Goal: Ask a question

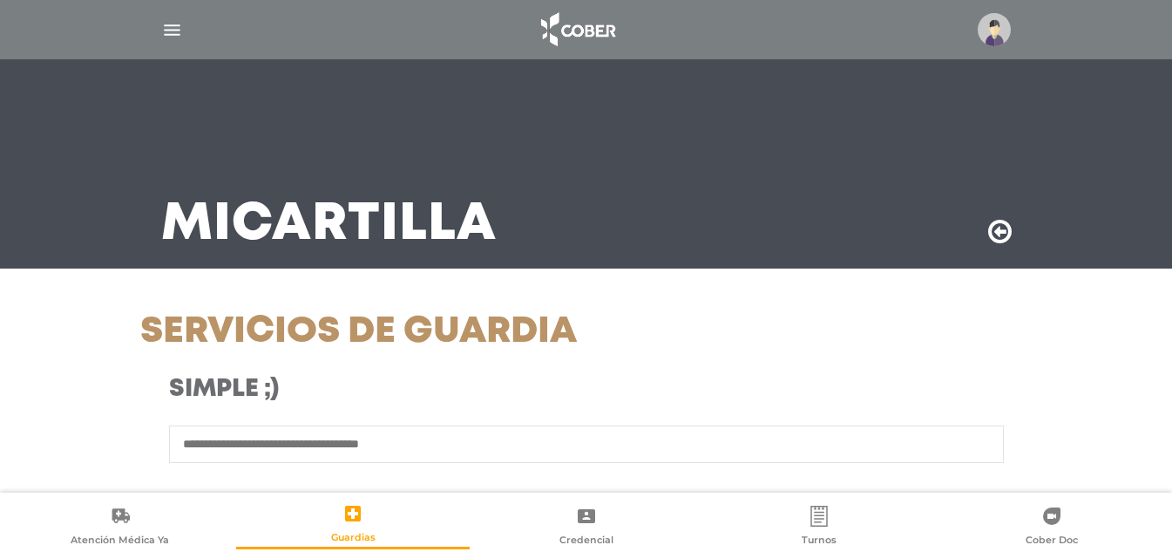
click at [431, 424] on div "Simple ;)" at bounding box center [586, 400] width 919 height 51
click at [343, 432] on input "text" at bounding box center [586, 443] width 835 height 37
type input "*****"
click at [336, 493] on input "******" at bounding box center [586, 513] width 501 height 41
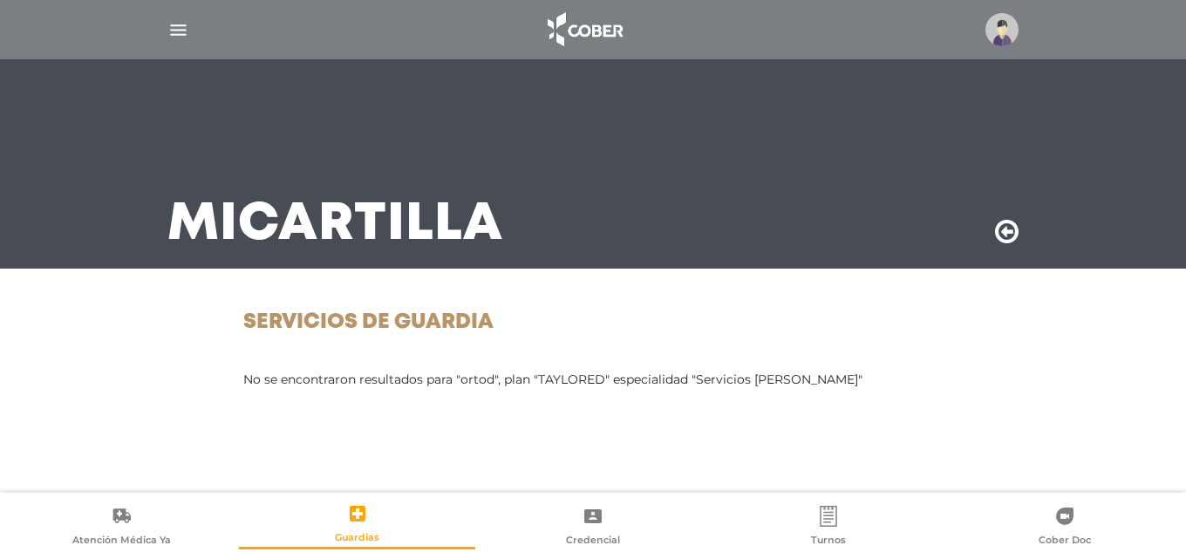
click at [1008, 17] on img at bounding box center [1001, 29] width 33 height 33
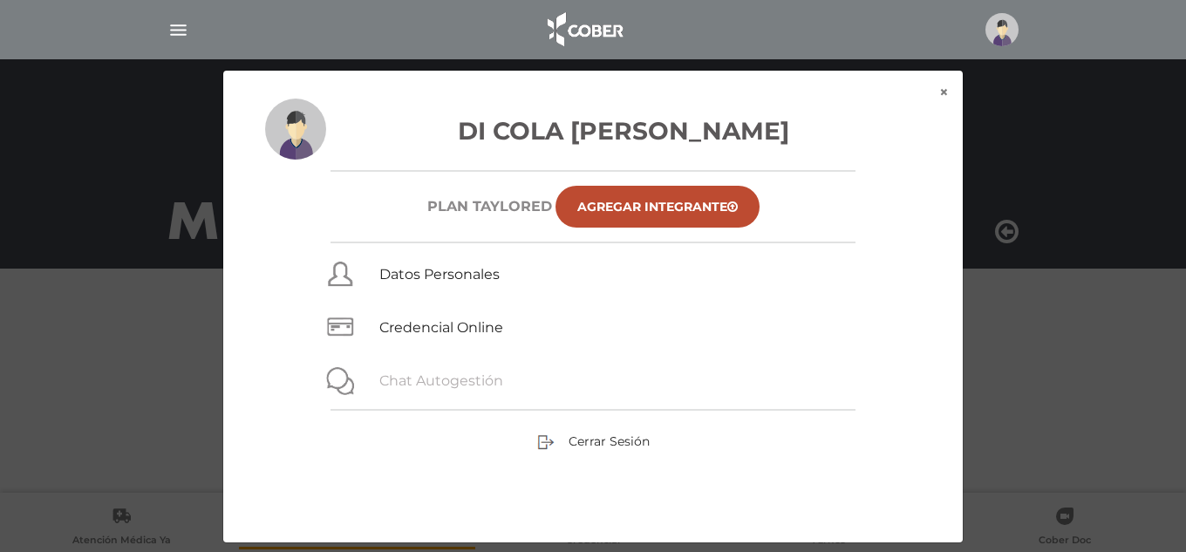
click at [483, 380] on link "Chat Autogestión" at bounding box center [441, 380] width 124 height 17
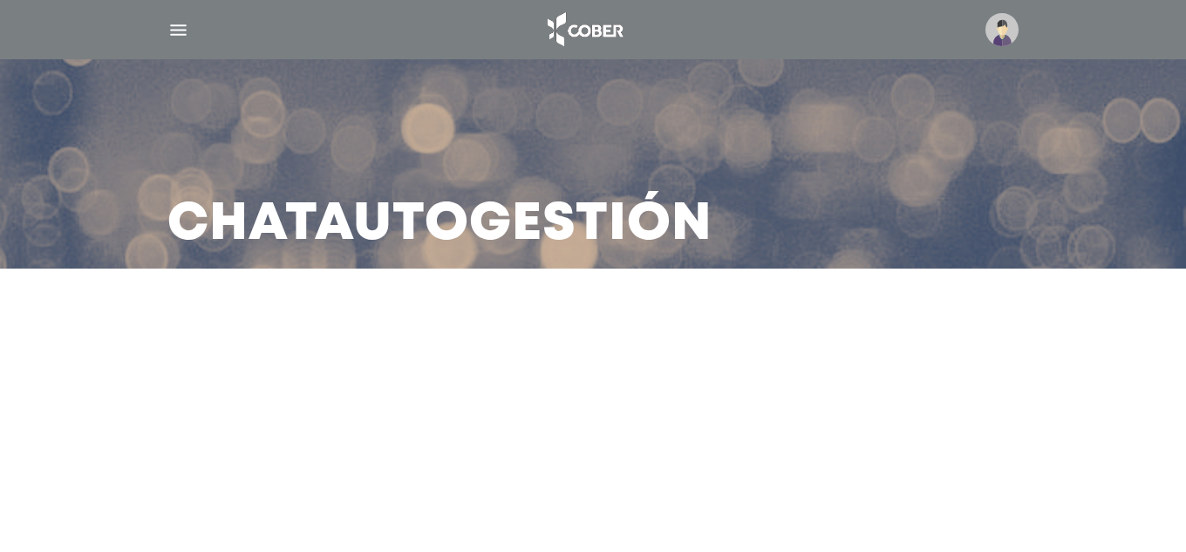
click at [164, 40] on div at bounding box center [592, 30] width 893 height 42
click at [173, 39] on img "button" at bounding box center [178, 30] width 22 height 22
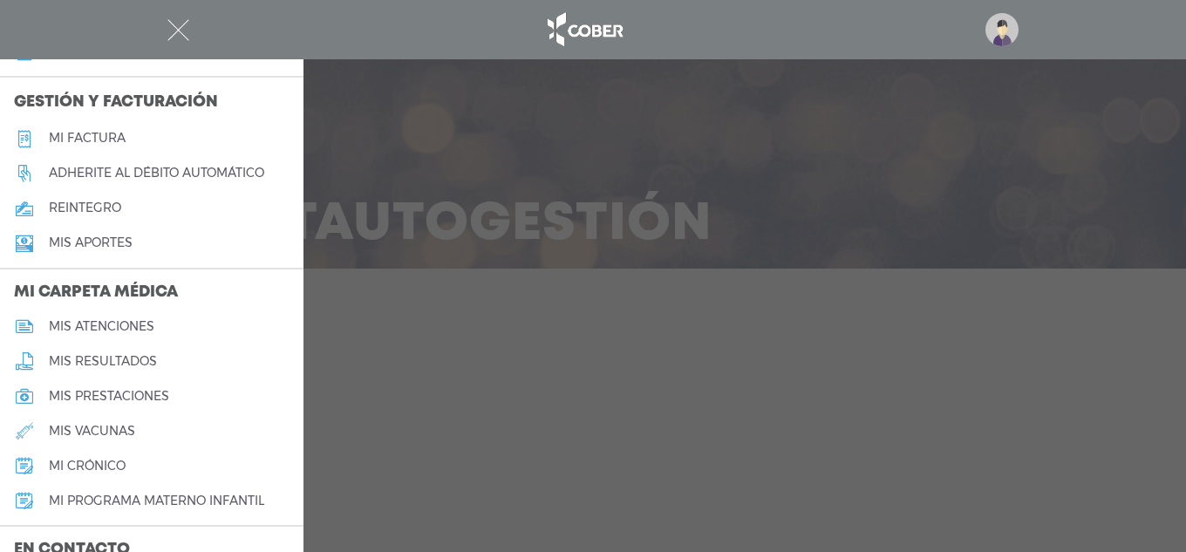
scroll to position [610, 0]
click at [619, 395] on div at bounding box center [593, 276] width 1186 height 552
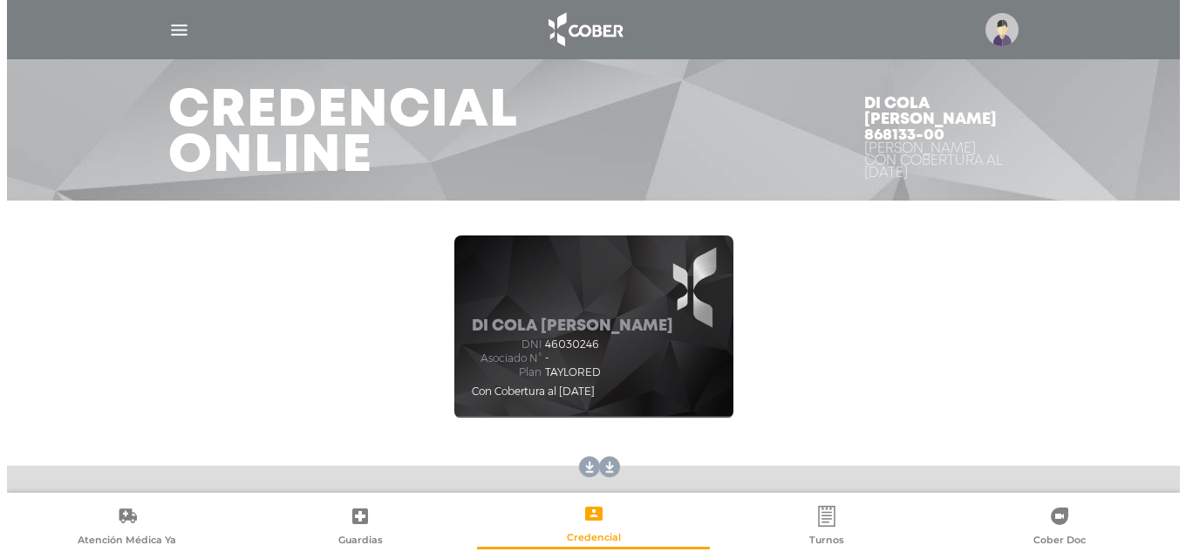
scroll to position [258, 0]
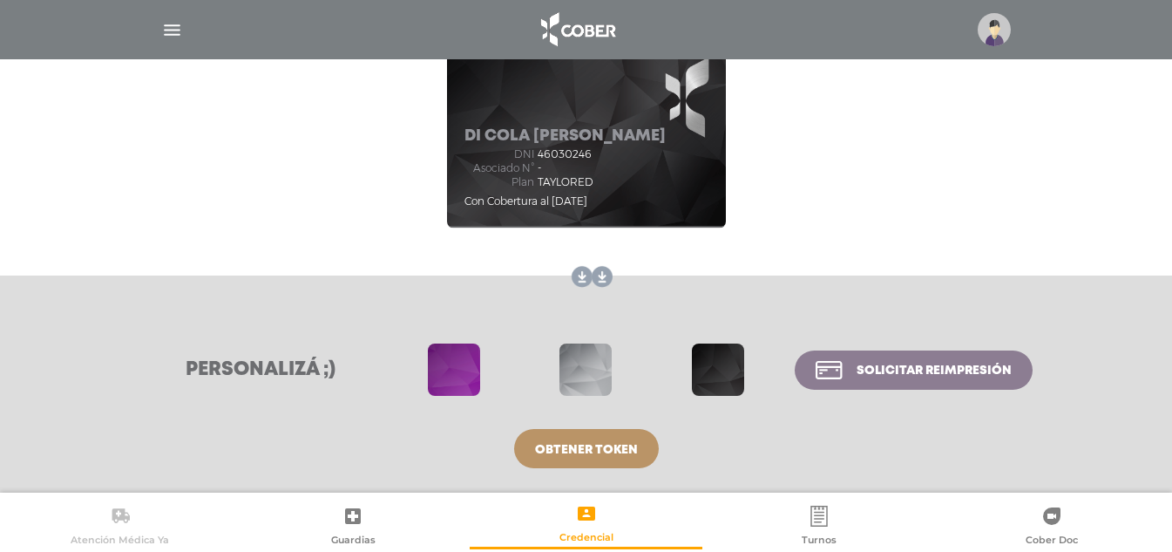
click at [120, 507] on icon at bounding box center [120, 516] width 21 height 21
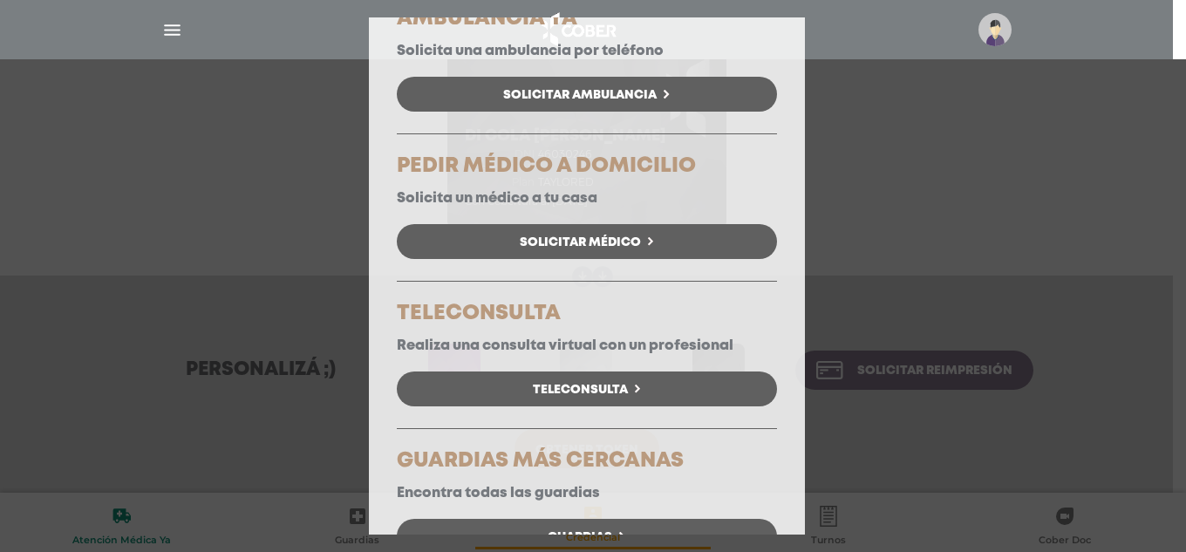
scroll to position [174, 0]
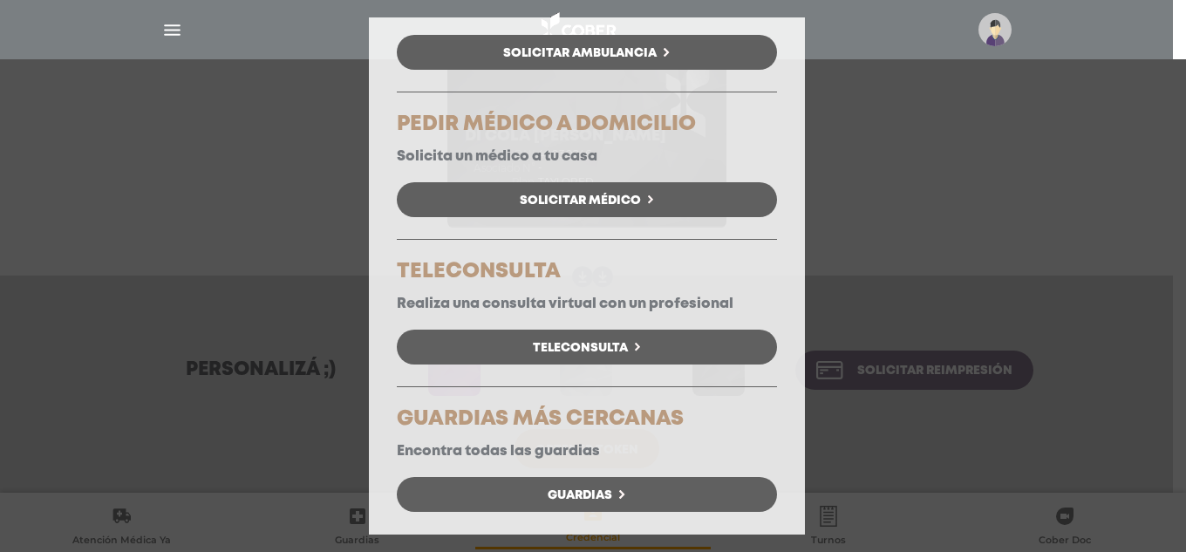
click at [1056, 308] on div "Atención Médica Ya Elegí la opción que se ajuste a tu necesidad. AMBULANCIA YA …" at bounding box center [593, 276] width 1186 height 552
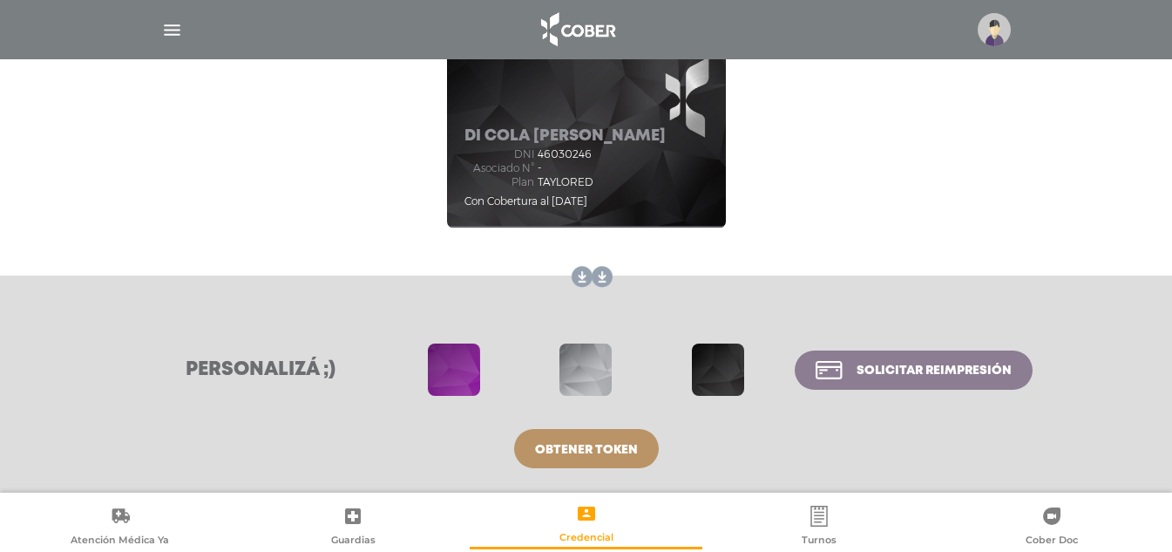
click at [379, 500] on ul "Atención Médica Ya Guardias Credencial Turnos Cober Doc" at bounding box center [586, 522] width 1172 height 54
click at [370, 508] on link "Guardias" at bounding box center [352, 527] width 233 height 44
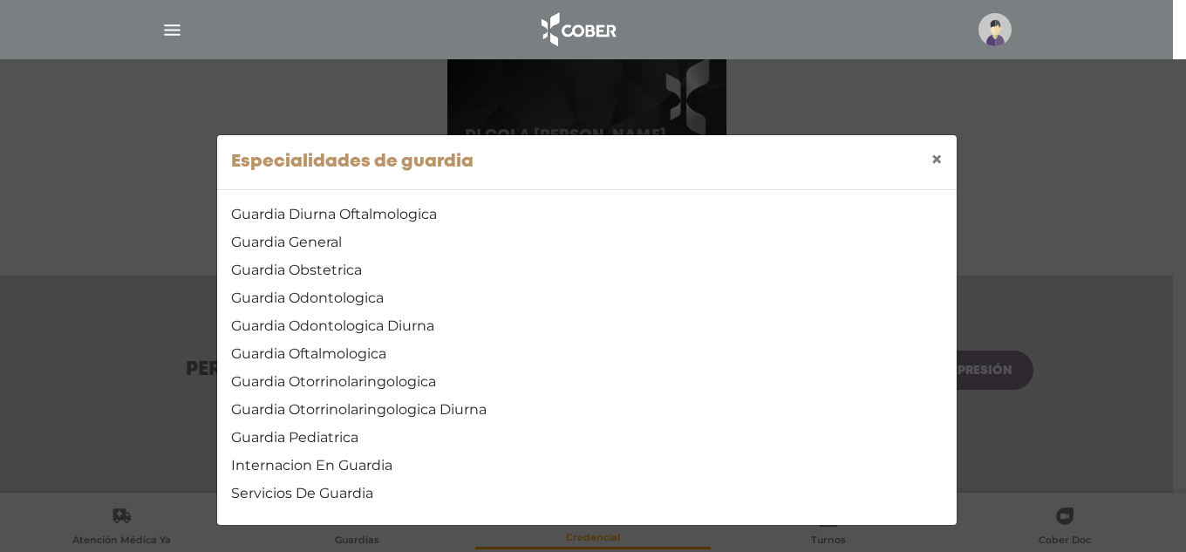
scroll to position [7, 0]
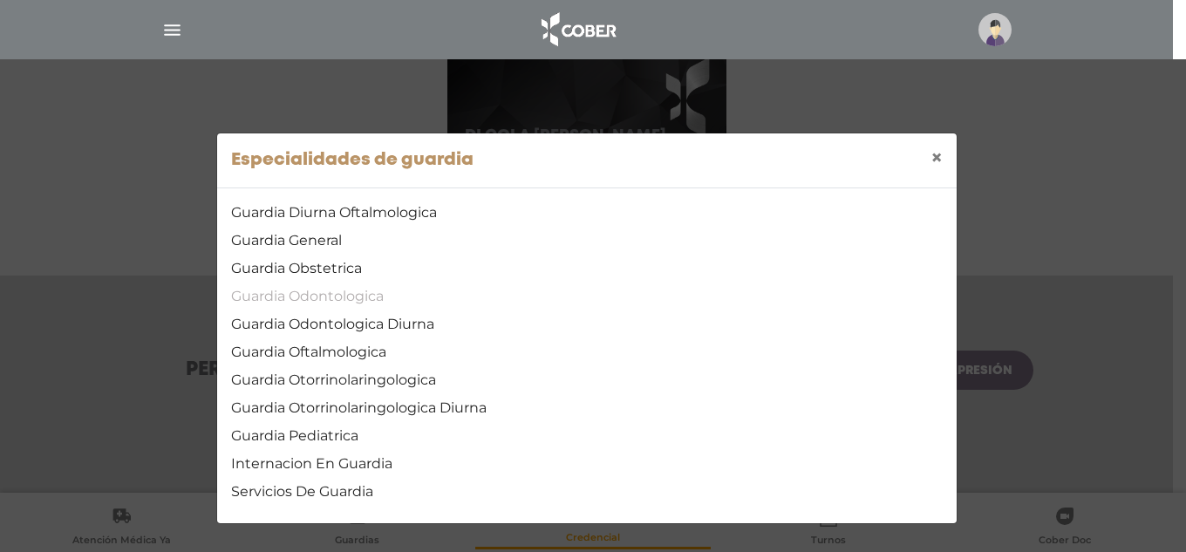
click at [377, 291] on link "Guardia Odontologica" at bounding box center [586, 296] width 711 height 21
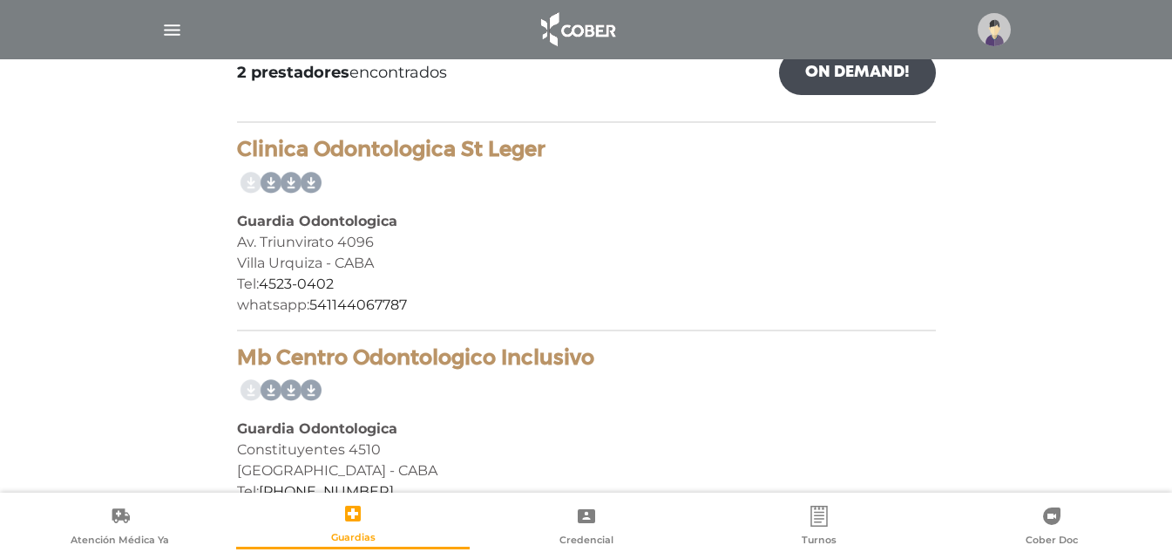
scroll to position [349, 0]
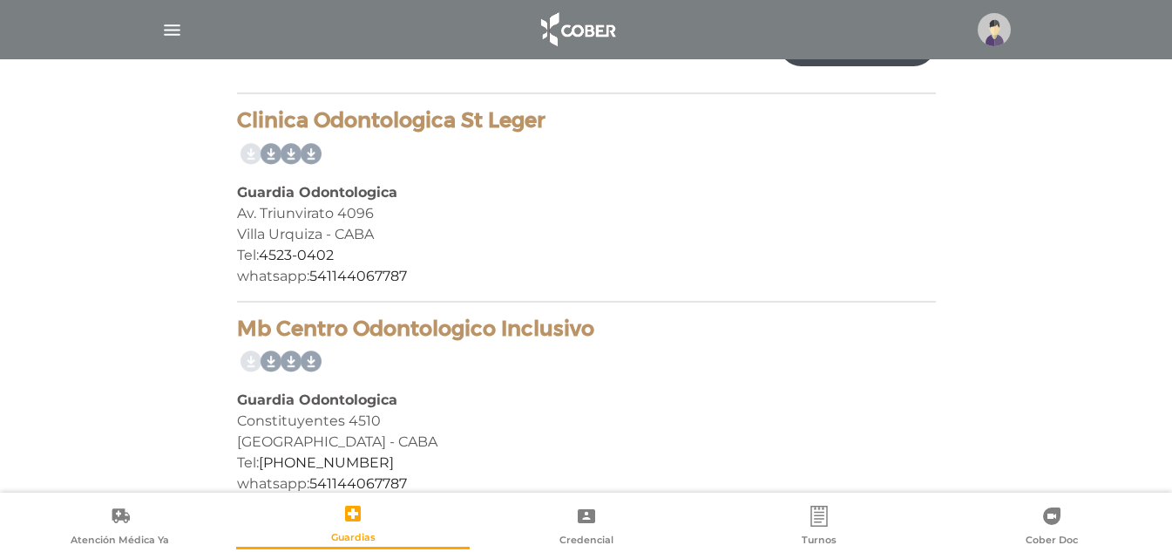
click at [649, 509] on link "Credencial" at bounding box center [586, 527] width 233 height 44
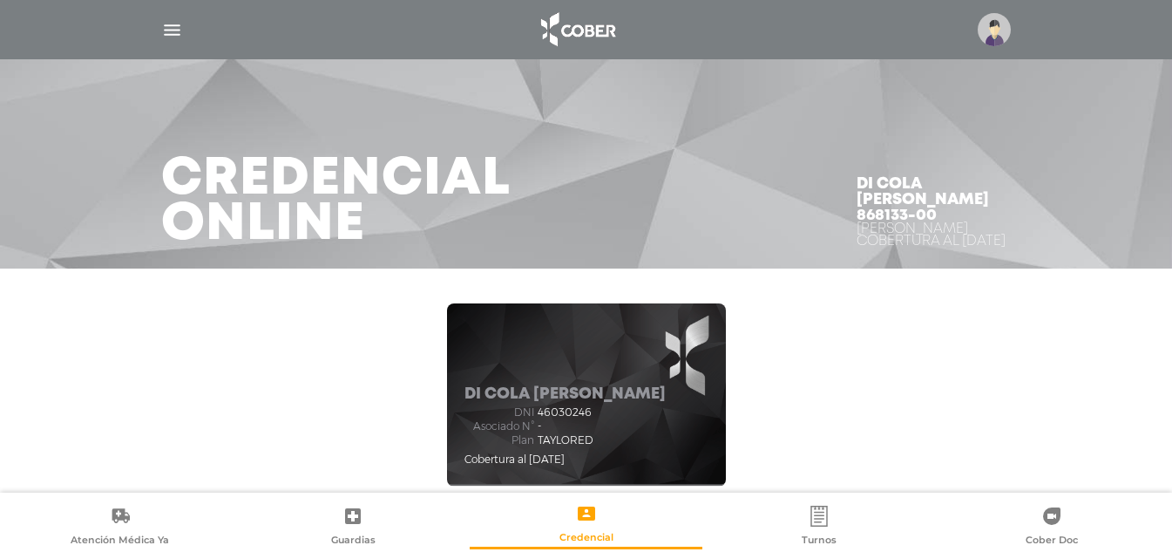
click at [172, 38] on img "button" at bounding box center [172, 30] width 22 height 22
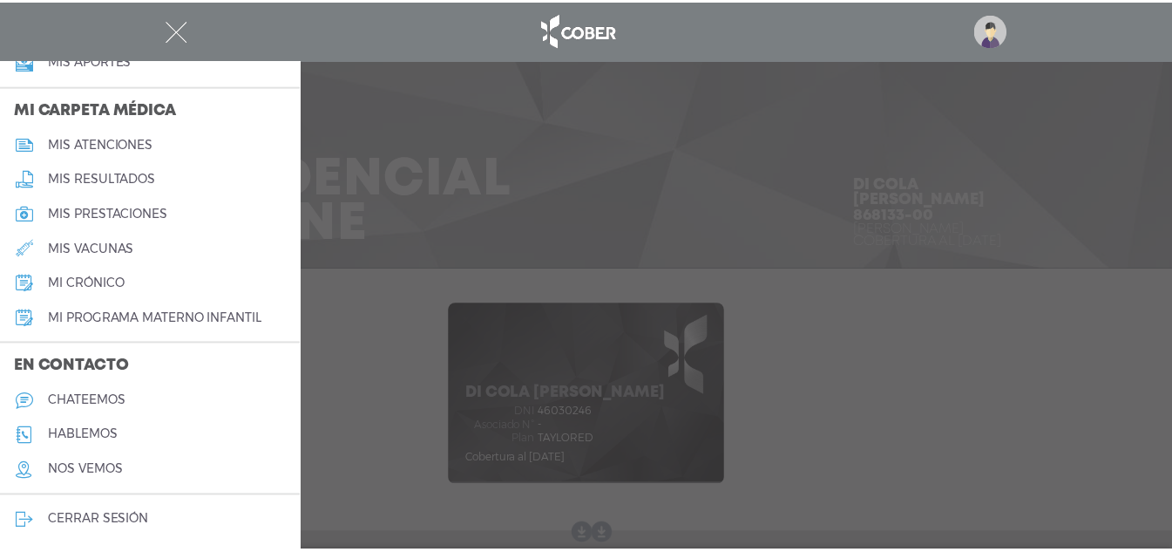
scroll to position [793, 0]
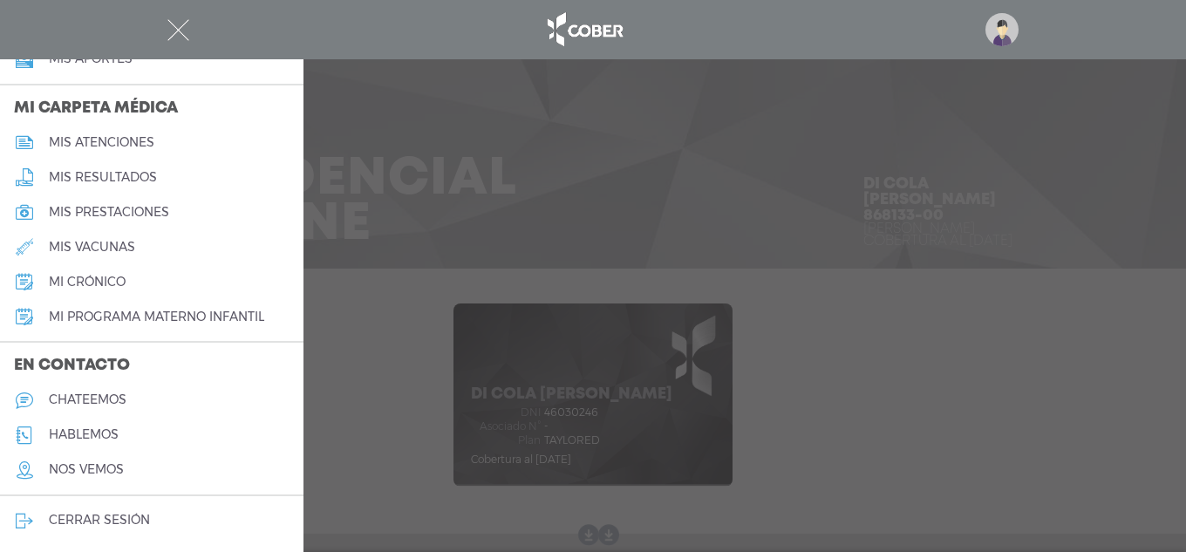
click at [140, 402] on link "chateemos" at bounding box center [151, 400] width 303 height 35
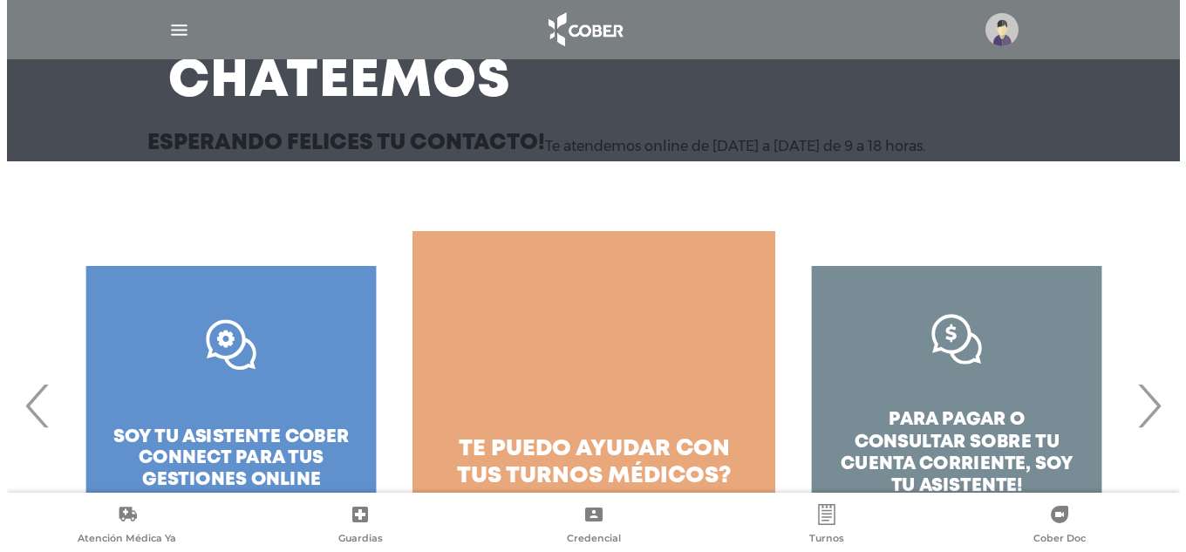
scroll to position [230, 0]
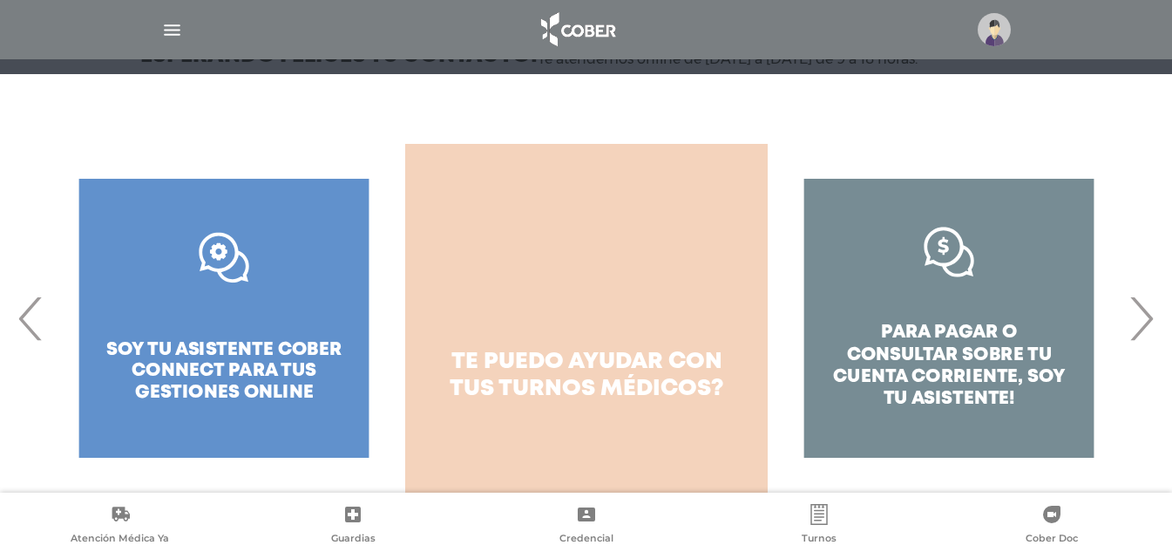
click at [609, 399] on span "turnos médicos?" at bounding box center [612, 388] width 226 height 21
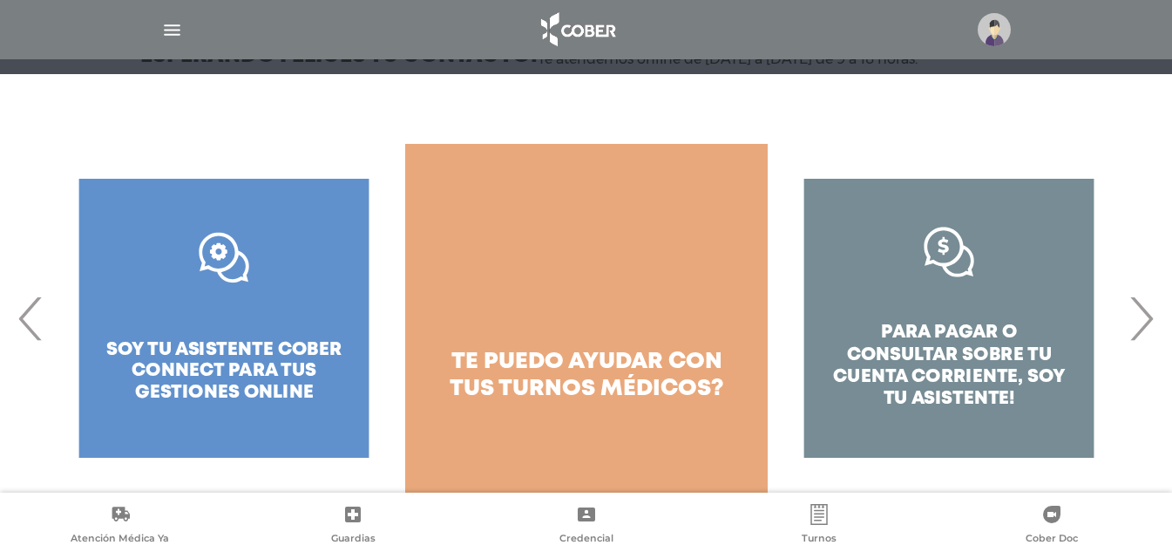
click at [826, 538] on span "Turnos" at bounding box center [819, 540] width 35 height 16
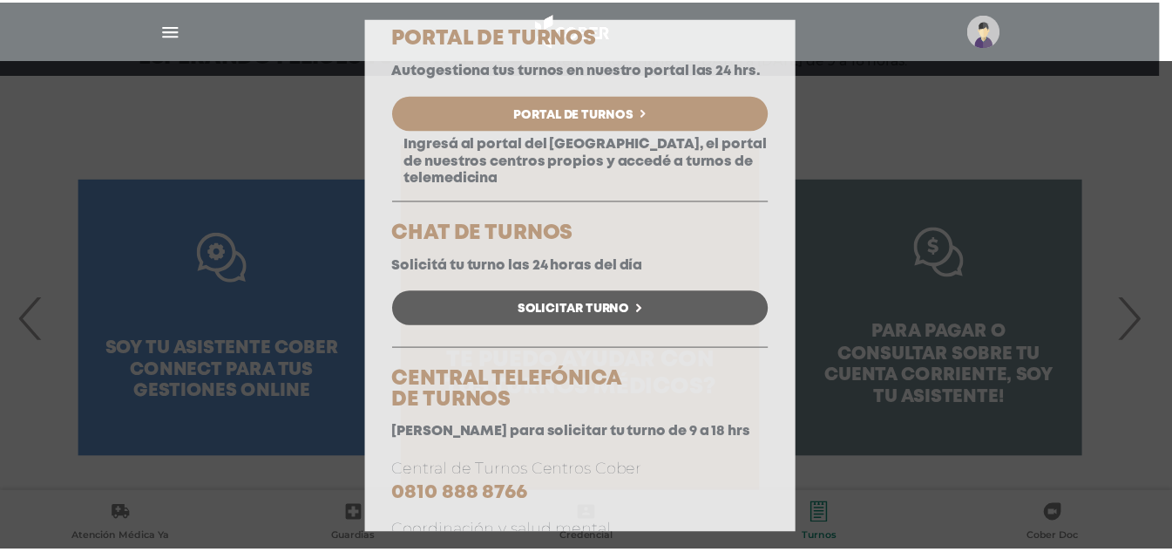
scroll to position [224, 0]
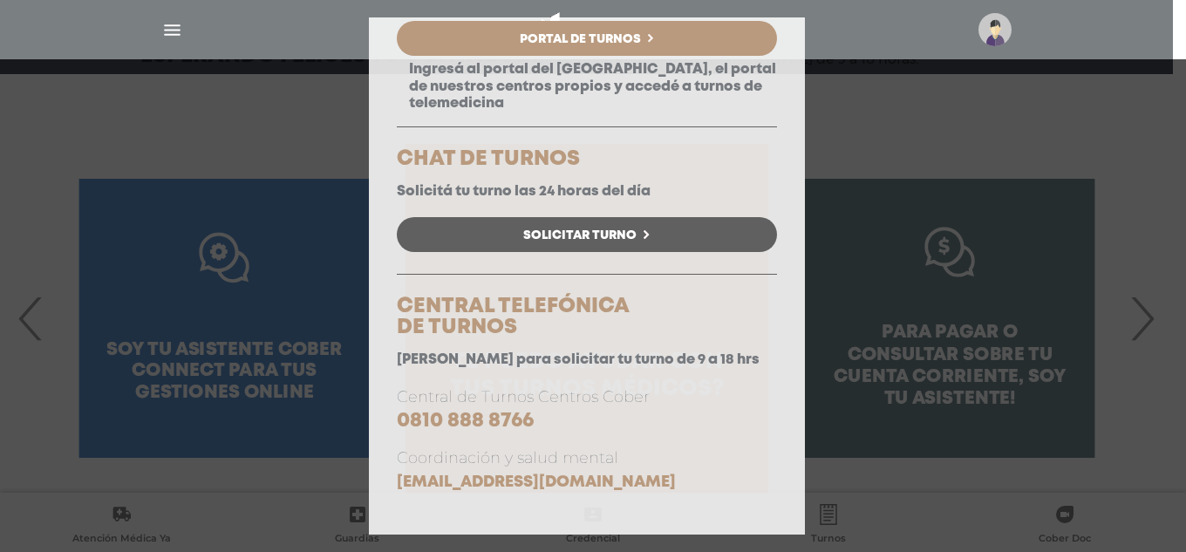
click at [643, 234] on icon at bounding box center [645, 234] width 5 height 9
click at [873, 148] on div "Consulta Programada Elegí la opción que se ajuste a tu necesidad y hacé click p…" at bounding box center [593, 276] width 1186 height 552
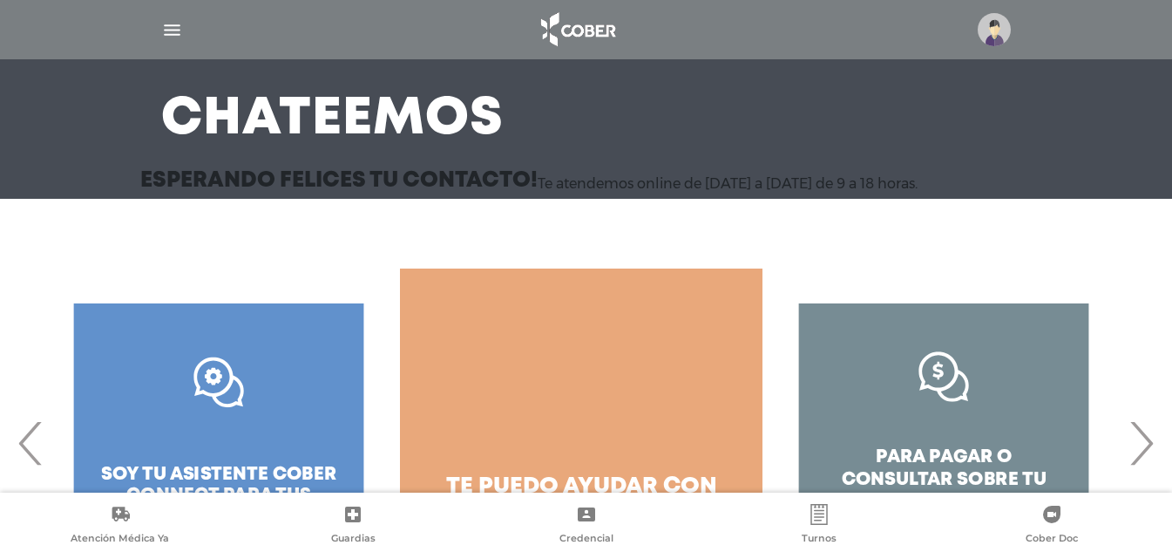
scroll to position [17, 0]
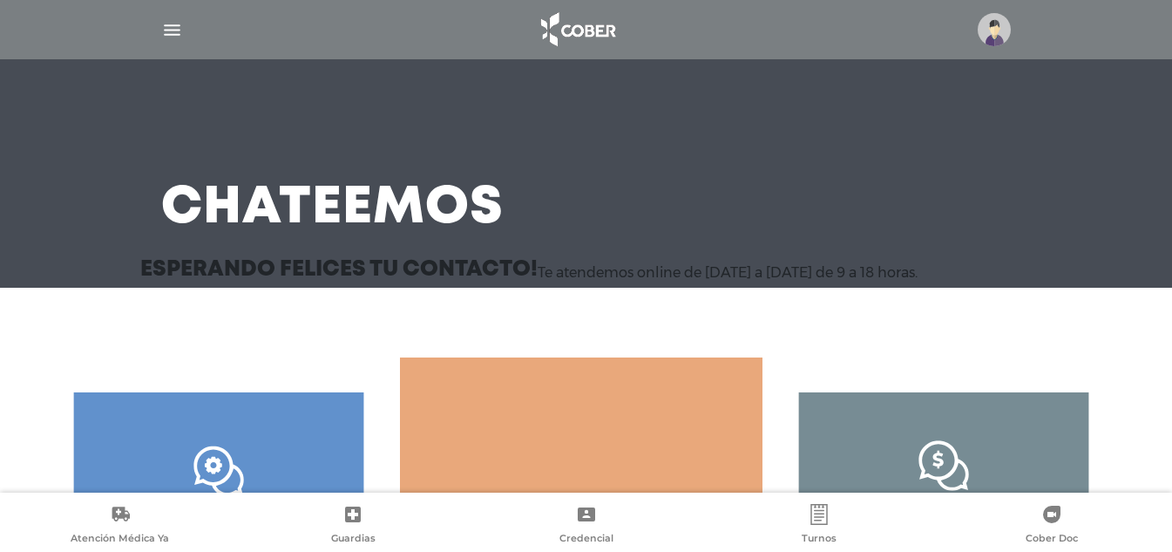
drag, startPoint x: 773, startPoint y: 255, endPoint x: 763, endPoint y: 214, distance: 42.3
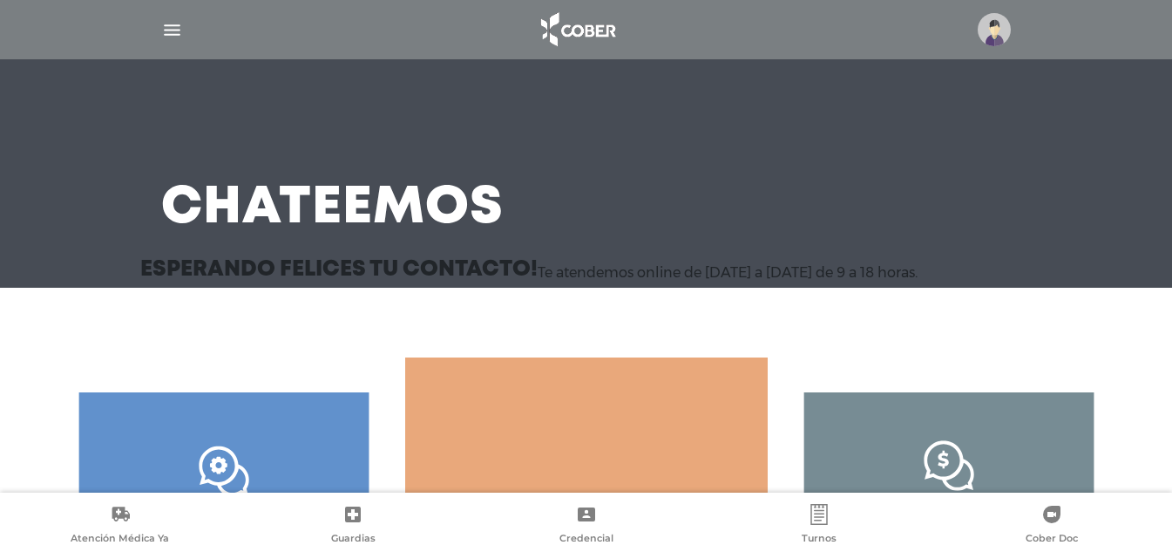
scroll to position [0, 0]
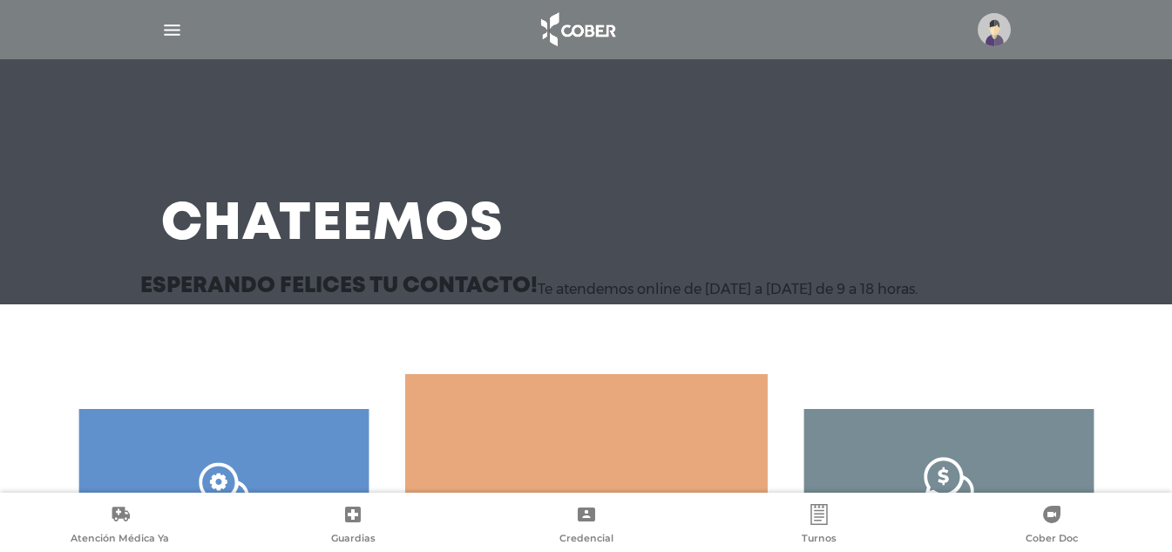
click at [162, 23] on img "button" at bounding box center [172, 30] width 22 height 22
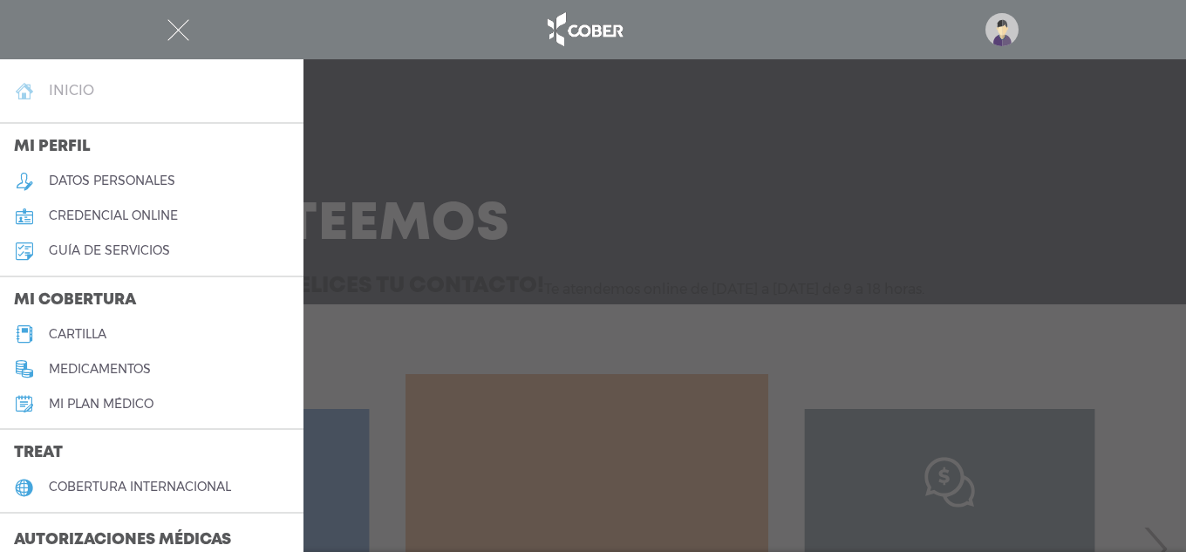
click at [70, 95] on h4 "inicio" at bounding box center [71, 90] width 45 height 17
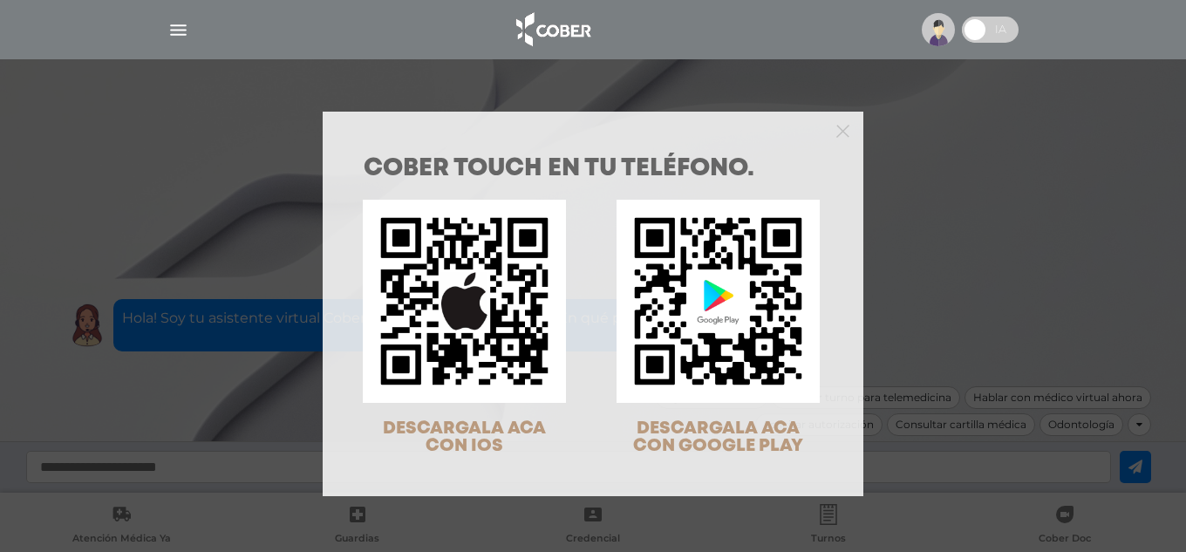
click at [1006, 330] on div "COBER TOUCH en tu teléfono. DESCARGALA ACA CON IOS DESCARGALA ACA CON GOOGLE PL…" at bounding box center [593, 276] width 1186 height 552
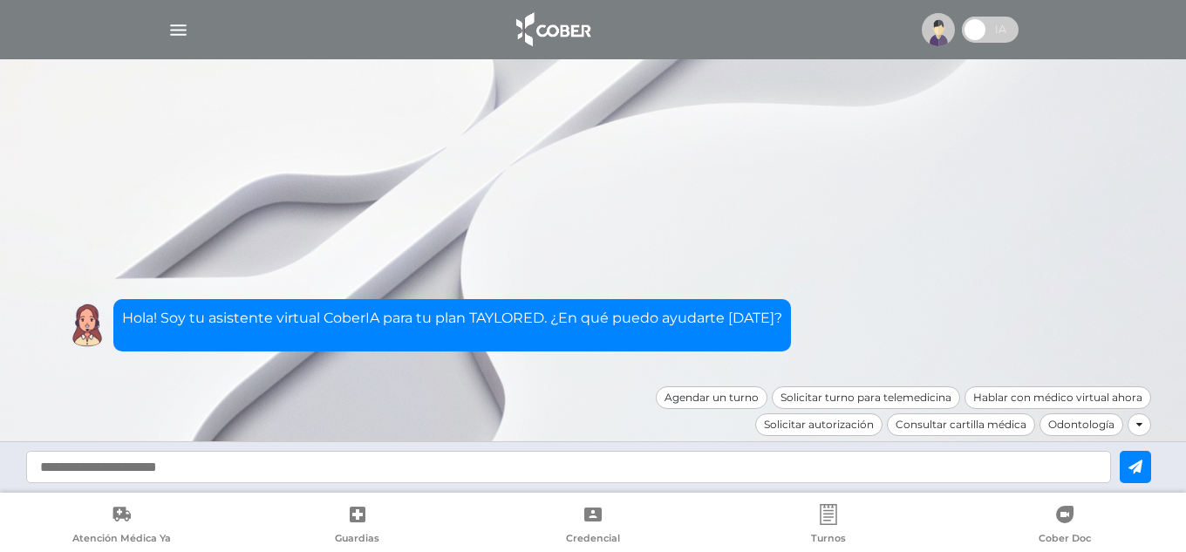
click at [357, 445] on div at bounding box center [593, 466] width 1186 height 51
click at [328, 475] on input "text" at bounding box center [568, 467] width 1084 height 32
type input "**********"
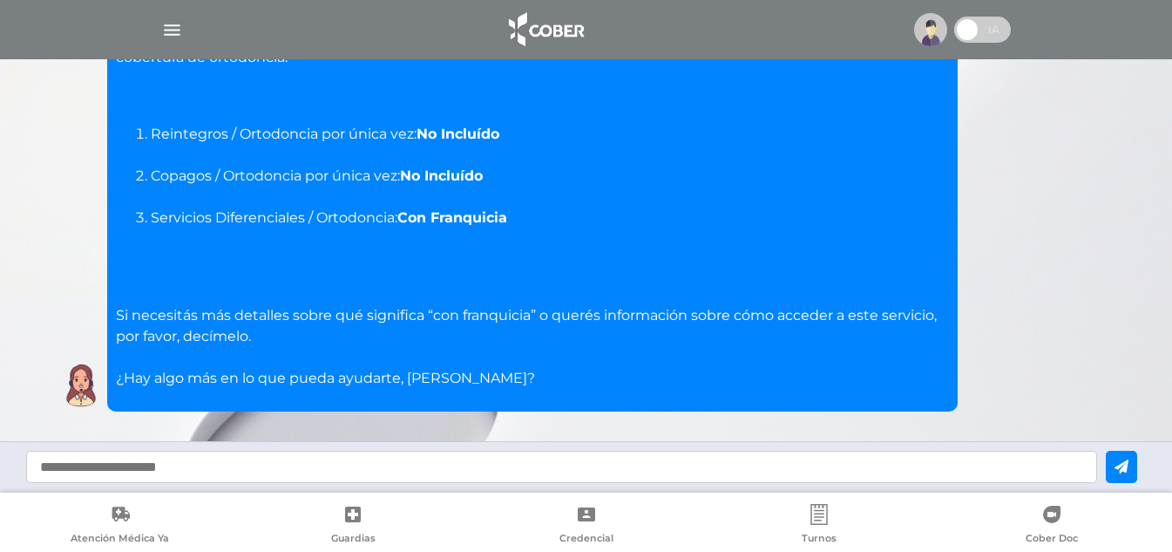
scroll to position [173, 0]
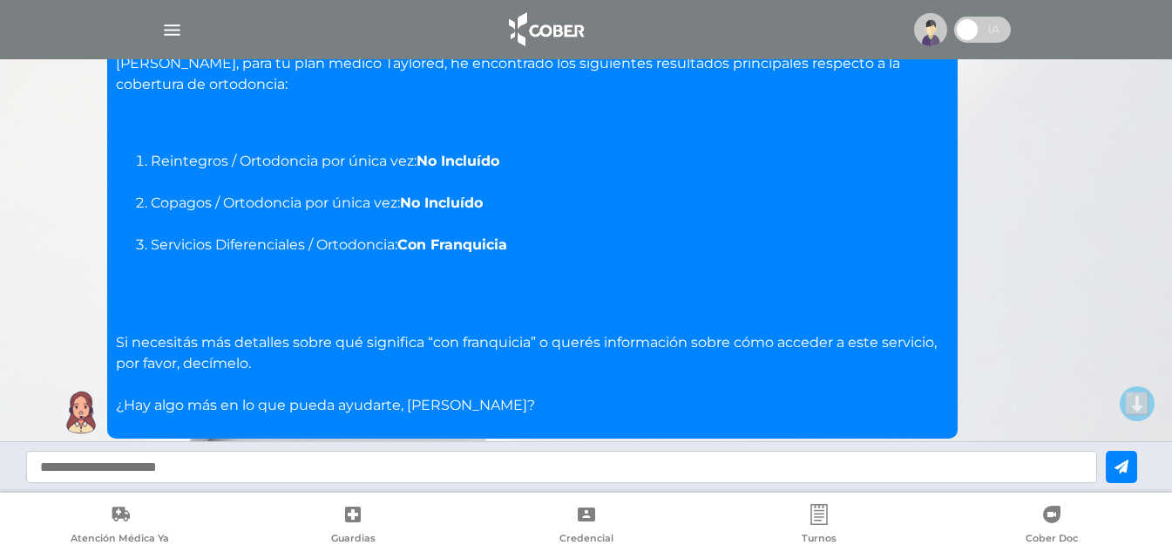
click at [337, 474] on input "text" at bounding box center [561, 467] width 1071 height 32
type input "**********"
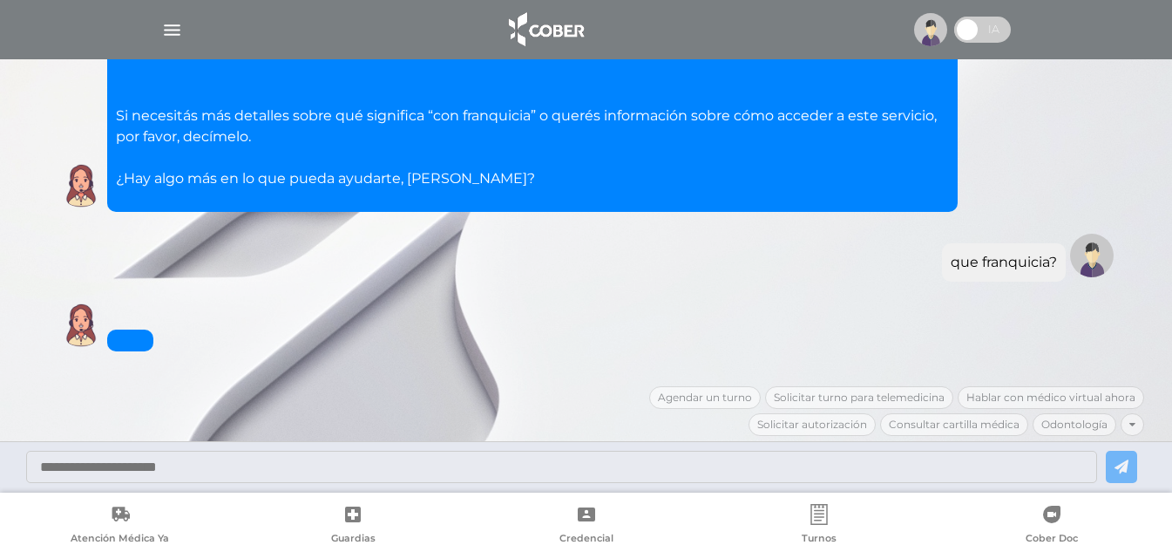
scroll to position [588, 0]
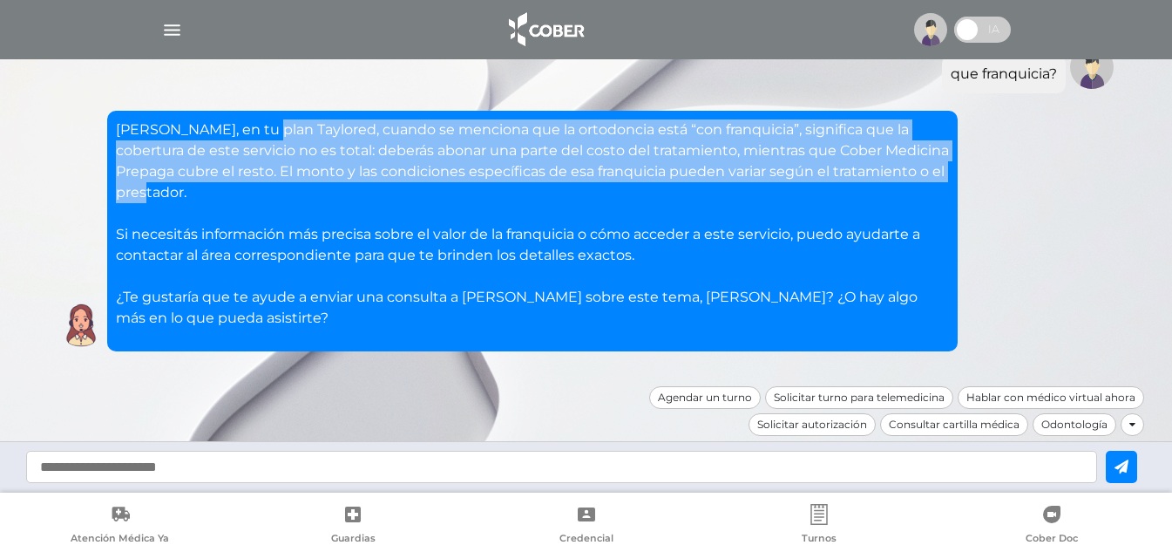
drag, startPoint x: 262, startPoint y: 134, endPoint x: 391, endPoint y: 201, distance: 144.7
click at [391, 201] on p "[PERSON_NAME], en tu plan Taylored, cuando se menciona que la ortodoncia está “…" at bounding box center [532, 223] width 833 height 209
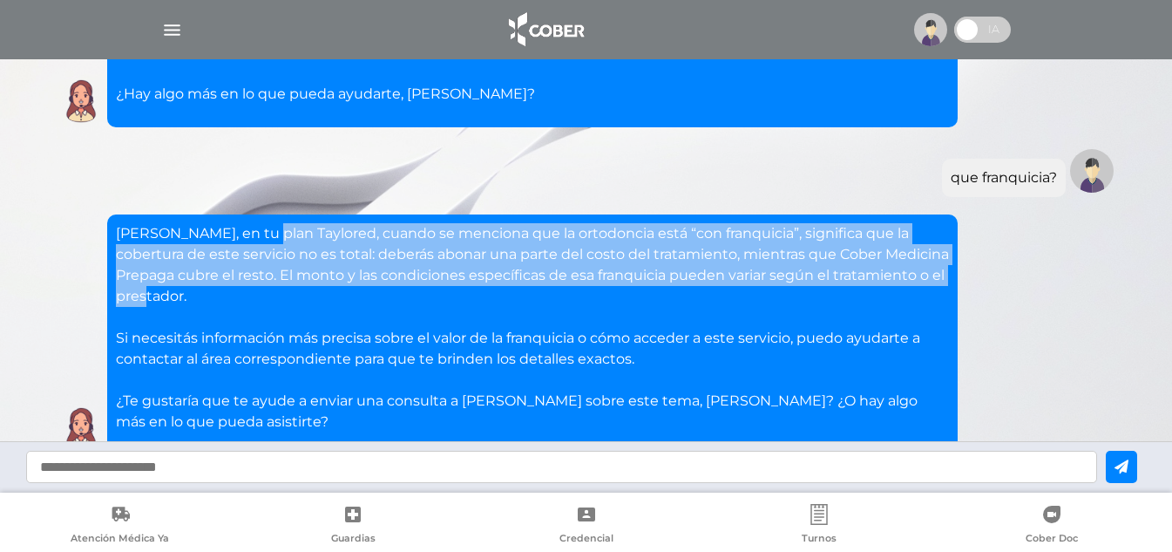
scroll to position [501, 0]
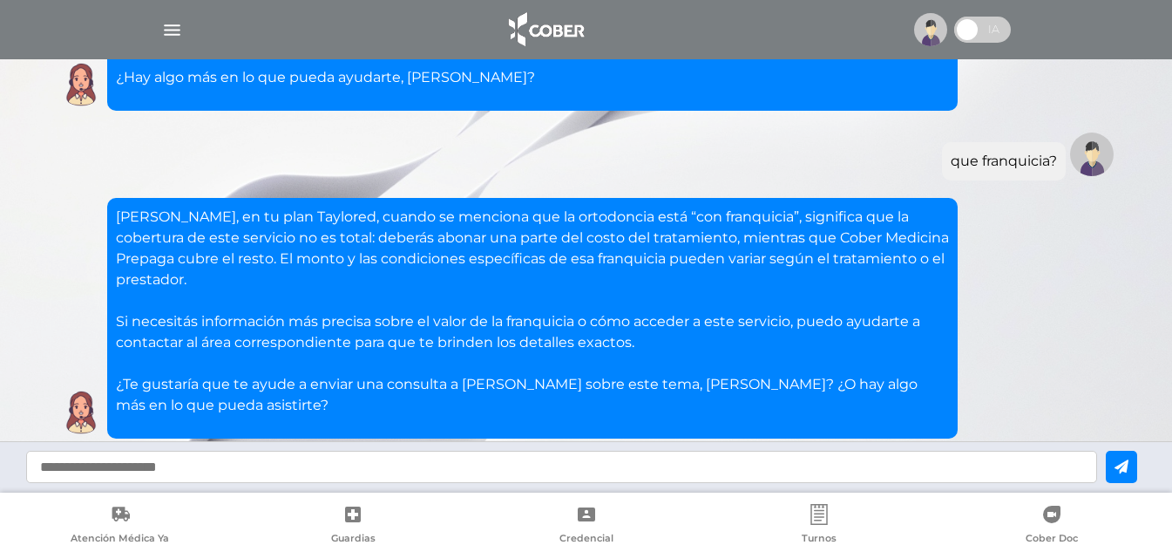
click at [243, 454] on input "text" at bounding box center [561, 467] width 1071 height 32
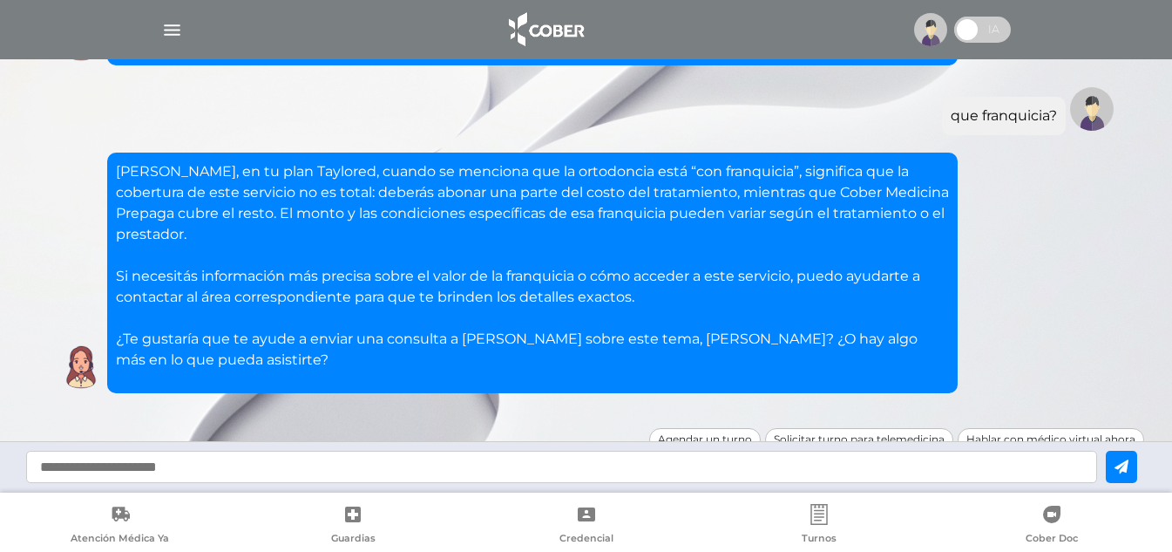
scroll to position [588, 0]
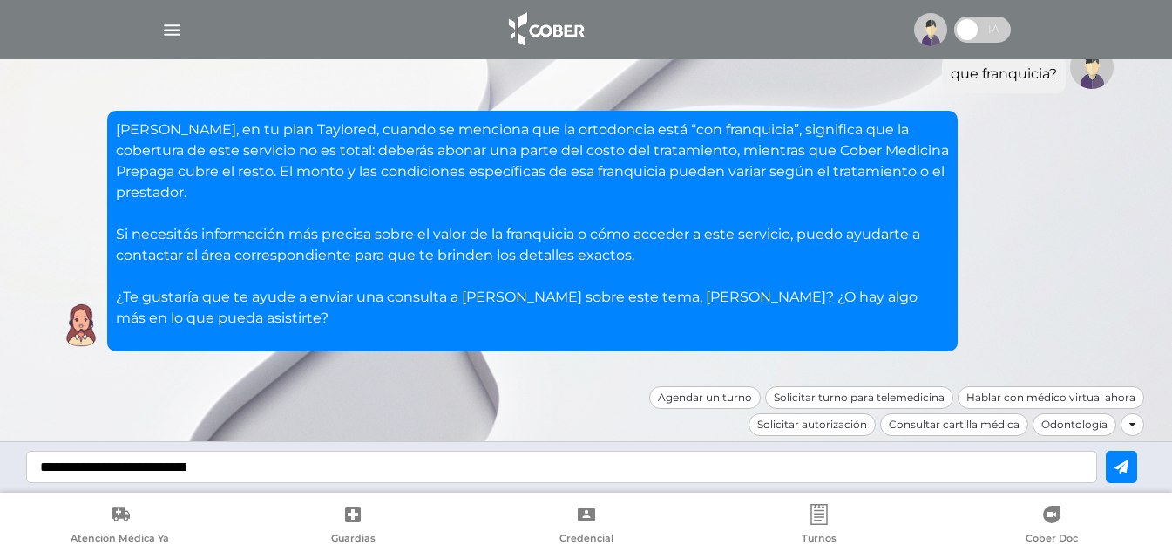
type input "**********"
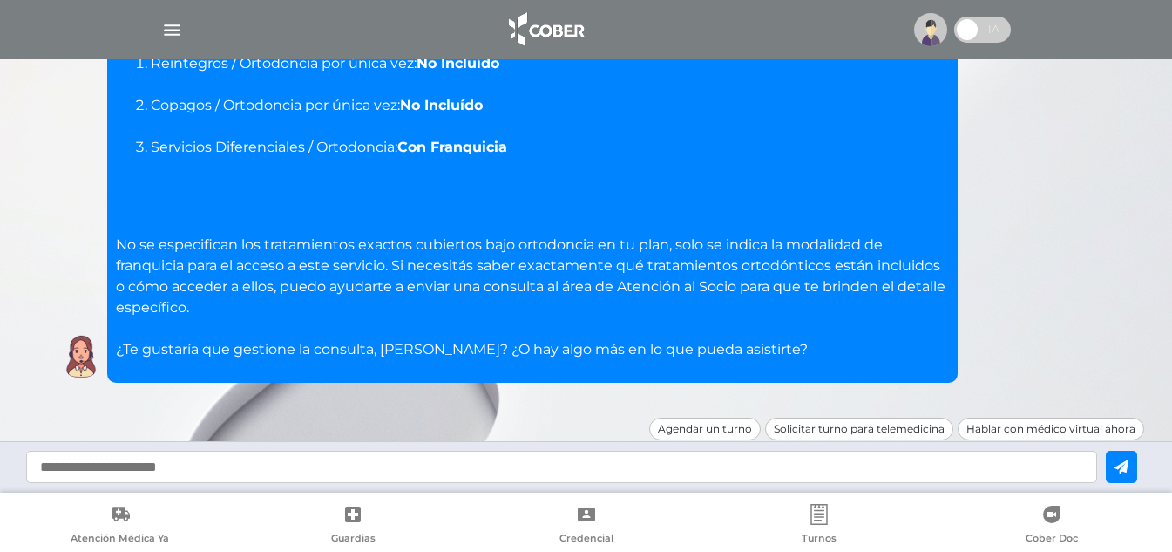
scroll to position [1111, 0]
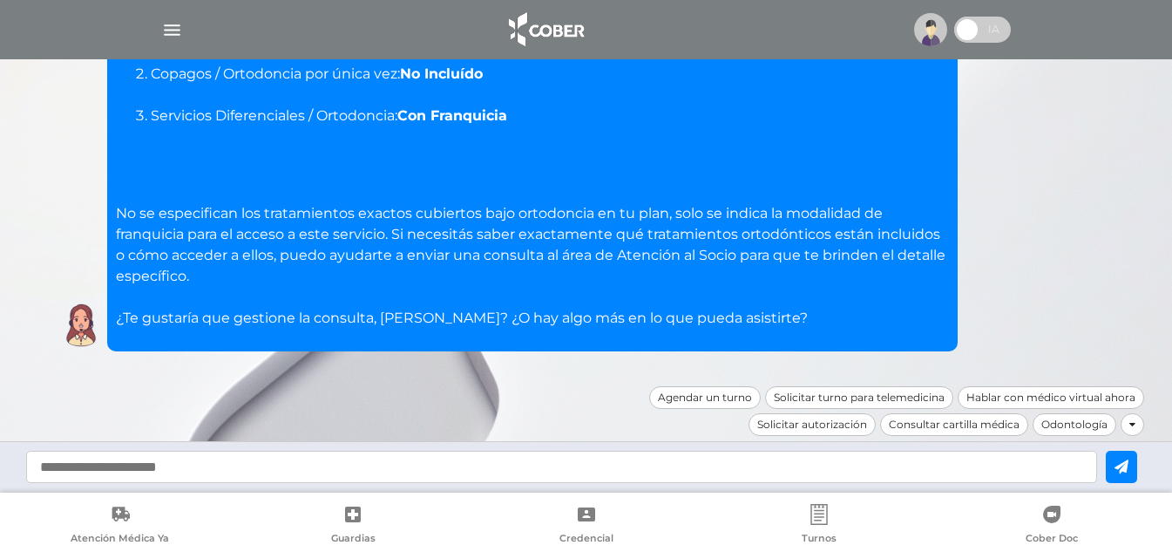
click at [330, 465] on input "text" at bounding box center [561, 467] width 1071 height 32
type input "**********"
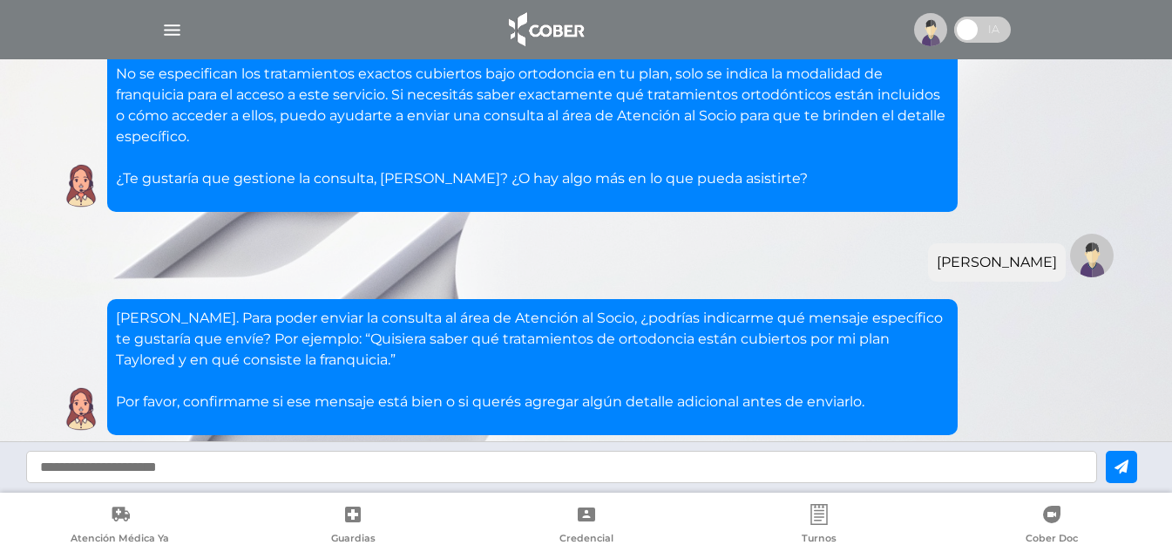
scroll to position [1335, 0]
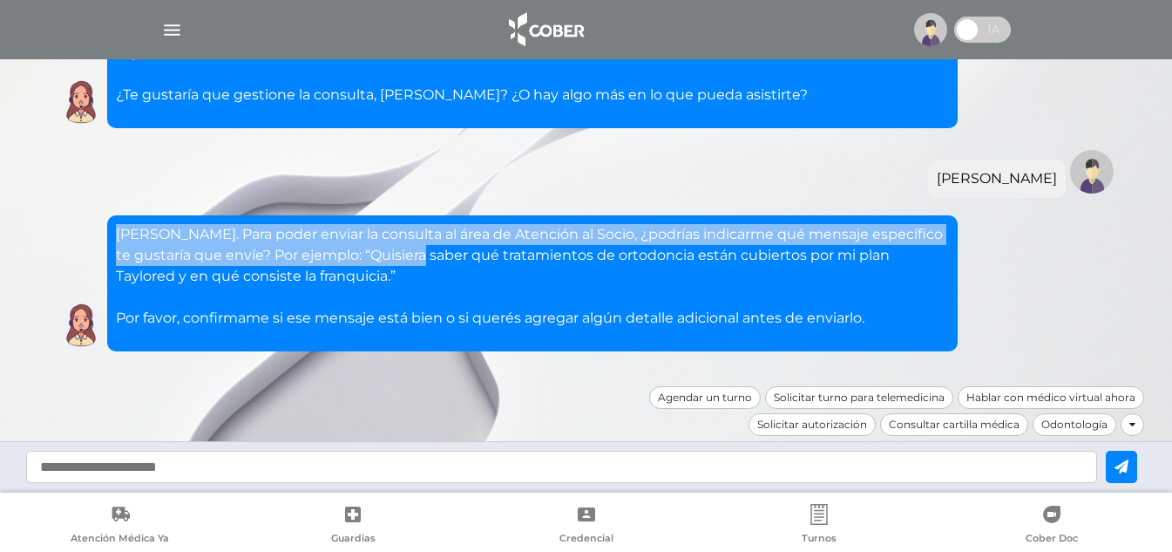
drag, startPoint x: 171, startPoint y: 238, endPoint x: 395, endPoint y: 262, distance: 225.3
click at [395, 262] on p "[PERSON_NAME]. Para poder enviar la consulta al área de Atención al Socio, ¿pod…" at bounding box center [532, 276] width 833 height 105
click at [385, 255] on p "[PERSON_NAME]. Para poder enviar la consulta al área de Atención al Socio, ¿pod…" at bounding box center [532, 276] width 833 height 105
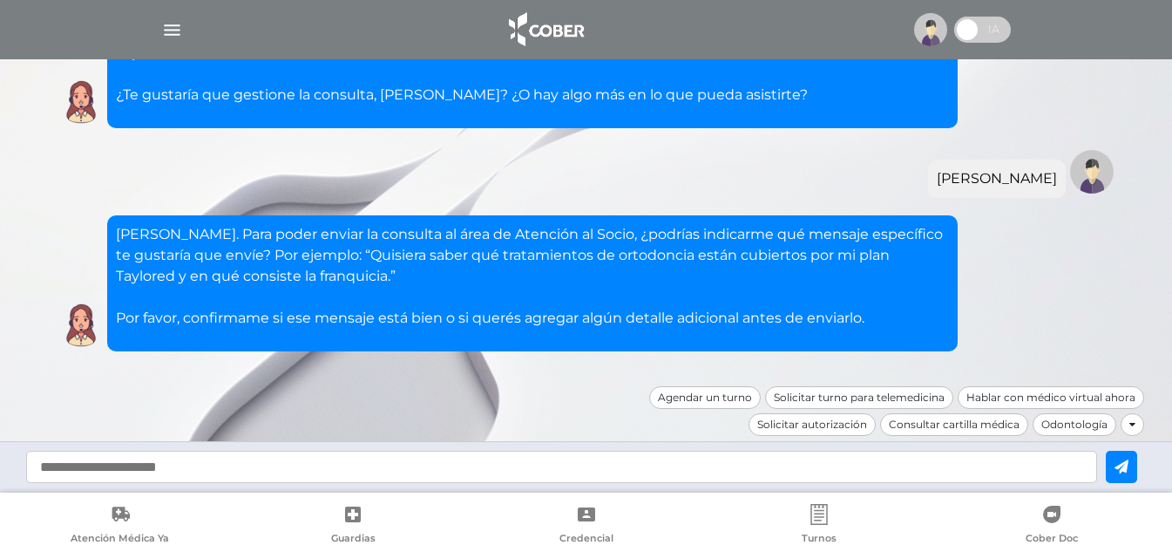
click at [328, 467] on input "text" at bounding box center [561, 467] width 1071 height 32
type input "**********"
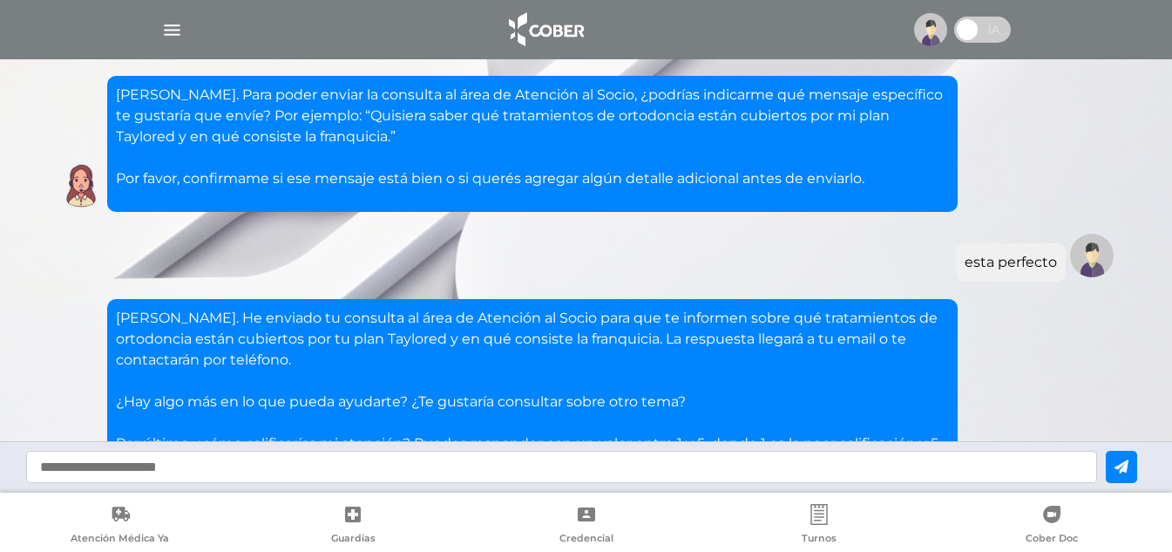
scroll to position [1620, 0]
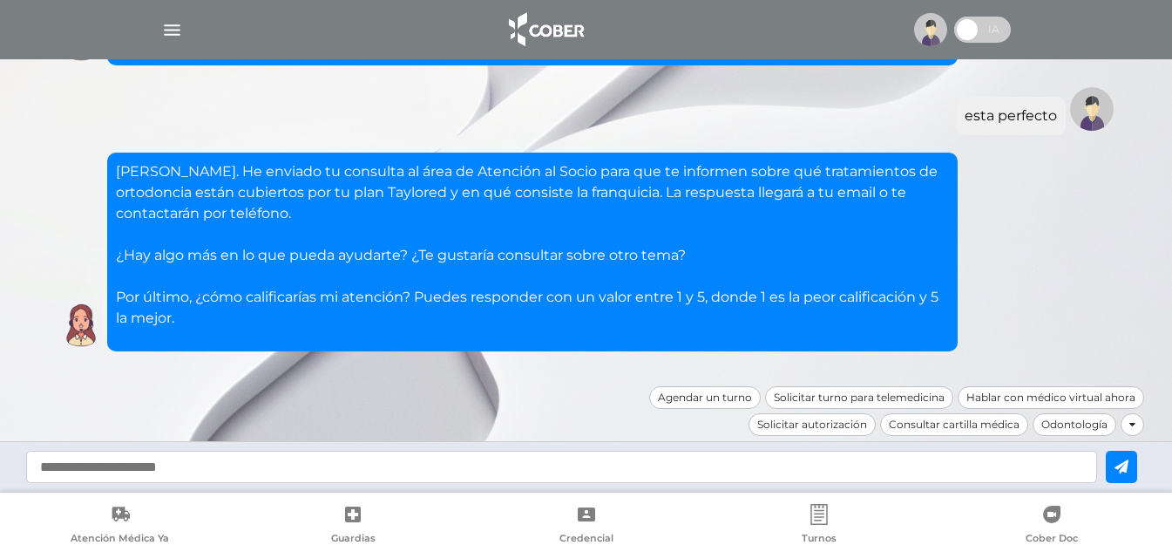
click at [283, 480] on input "text" at bounding box center [561, 467] width 1071 height 32
type input "**********"
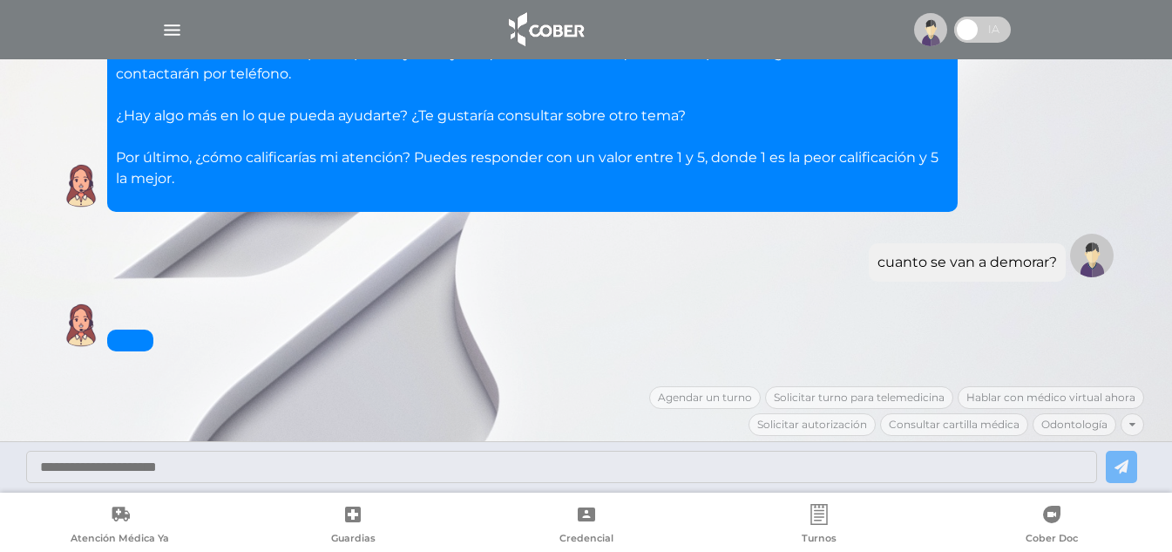
scroll to position [1885, 0]
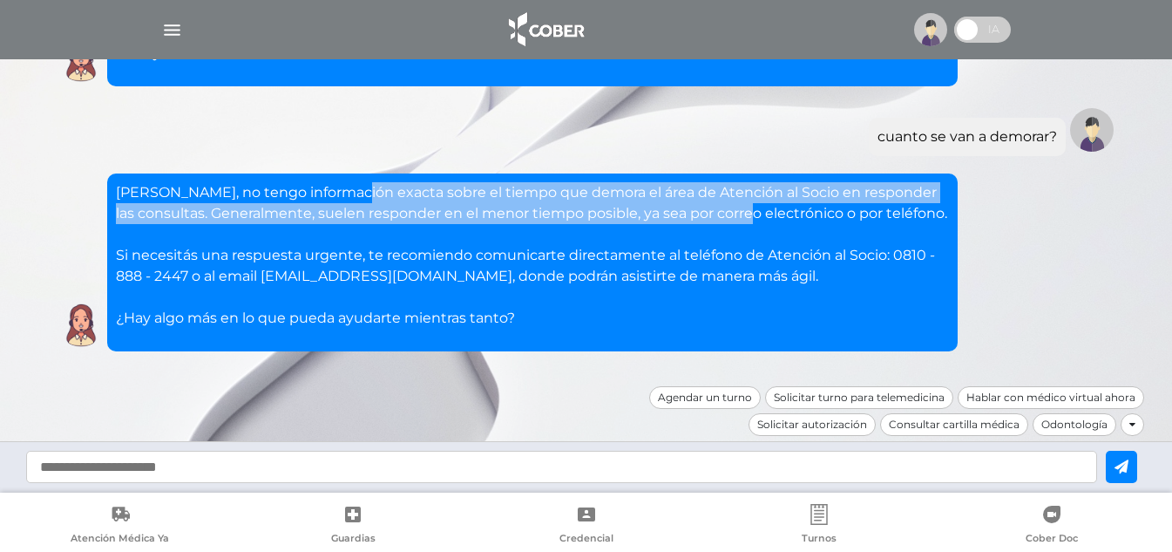
drag, startPoint x: 362, startPoint y: 178, endPoint x: 767, endPoint y: 215, distance: 407.1
click at [767, 214] on p "[PERSON_NAME], no tengo información exacta sobre el tiempo que demora el área d…" at bounding box center [532, 255] width 833 height 146
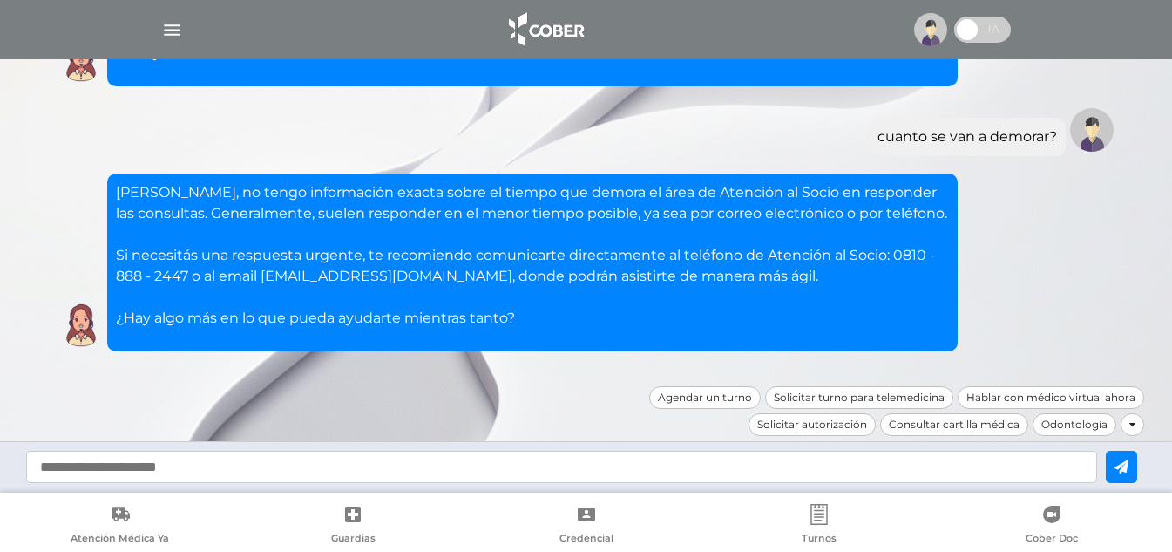
click at [754, 238] on p "[PERSON_NAME], no tengo información exacta sobre el tiempo que demora el área d…" at bounding box center [532, 255] width 833 height 146
